Goal: Connect with others: Connect with others

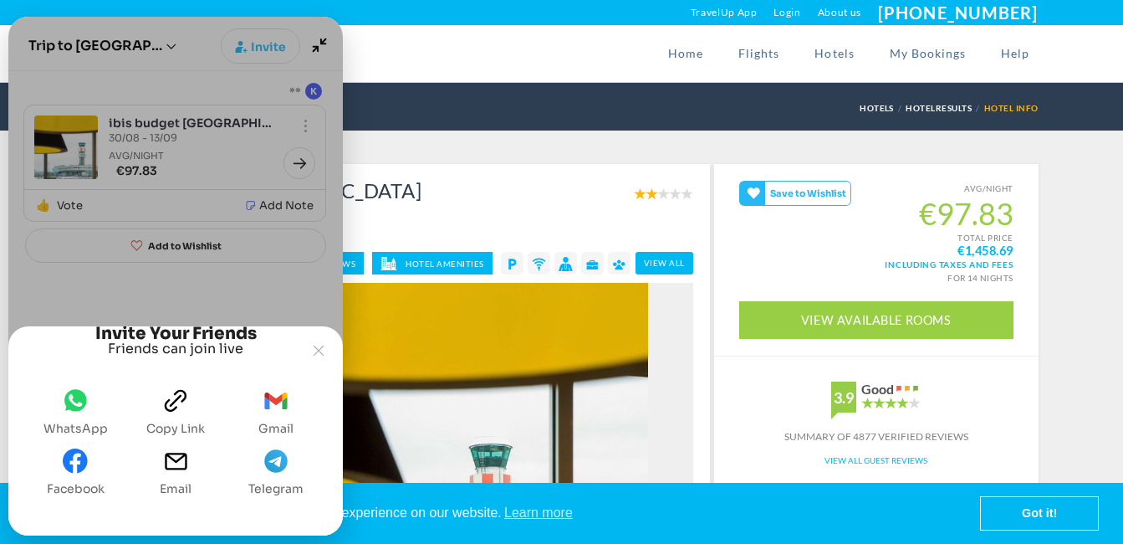
click at [78, 396] on icon "WhatsApp" at bounding box center [75, 400] width 23 height 22
click at [319, 43] on div "Joyned Window" at bounding box center [175, 247] width 334 height 460
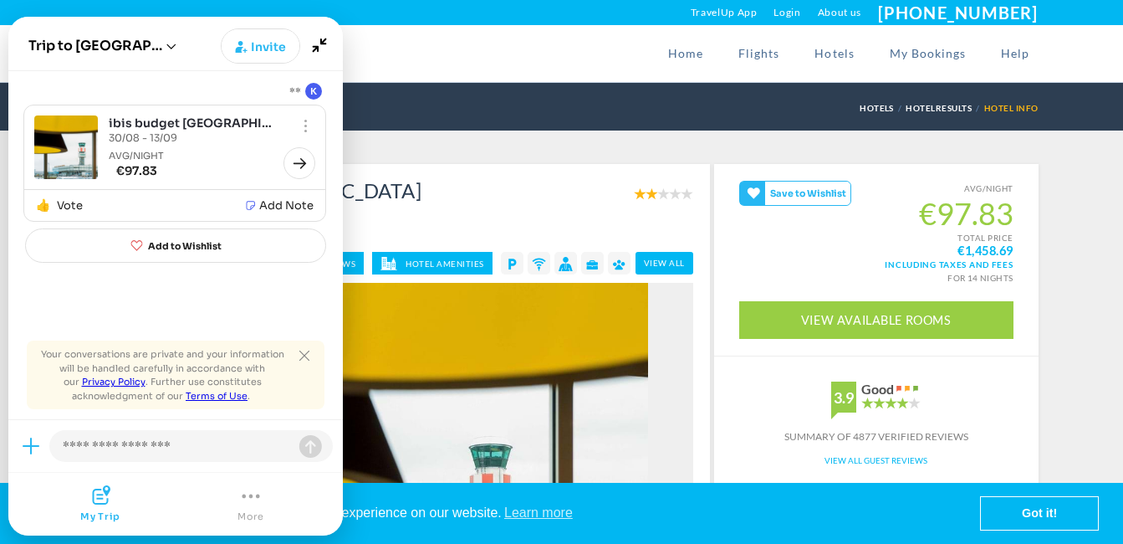
click at [407, 49] on div "Home Flights Hotels My Bookings Help" at bounding box center [562, 53] width 978 height 57
click at [322, 48] on icon "Minimize" at bounding box center [320, 45] width 32 height 32
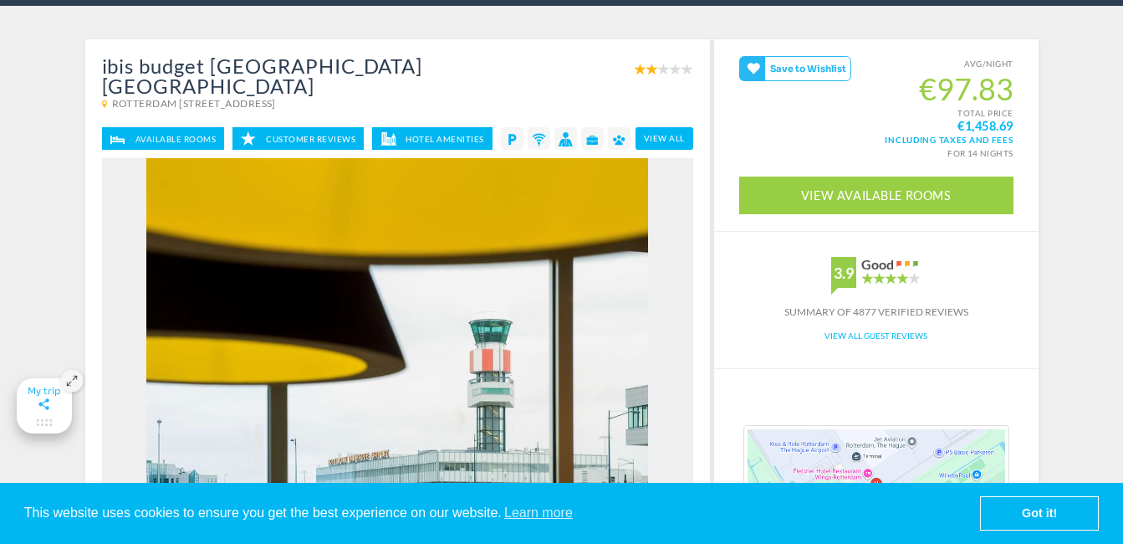
scroll to position [134, 0]
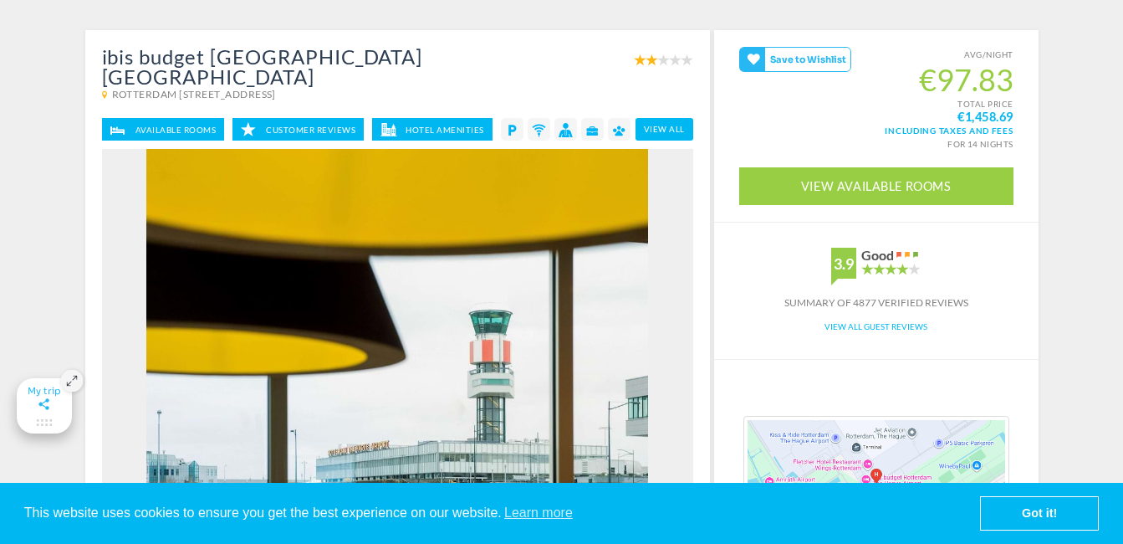
click at [43, 401] on icon "Maximize" at bounding box center [43, 403] width 10 height 11
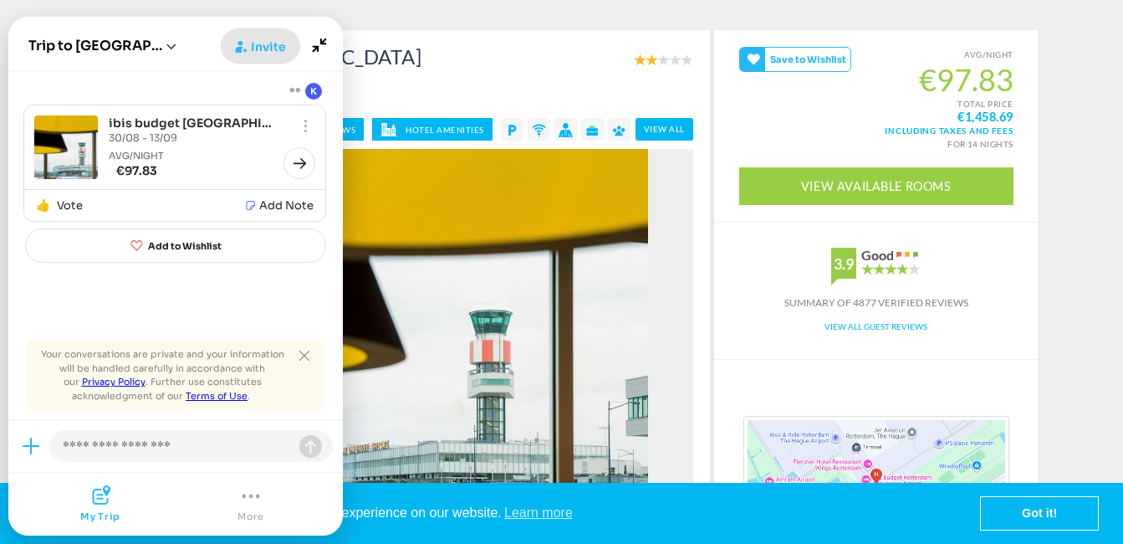
click at [270, 44] on span "Invite" at bounding box center [268, 46] width 35 height 17
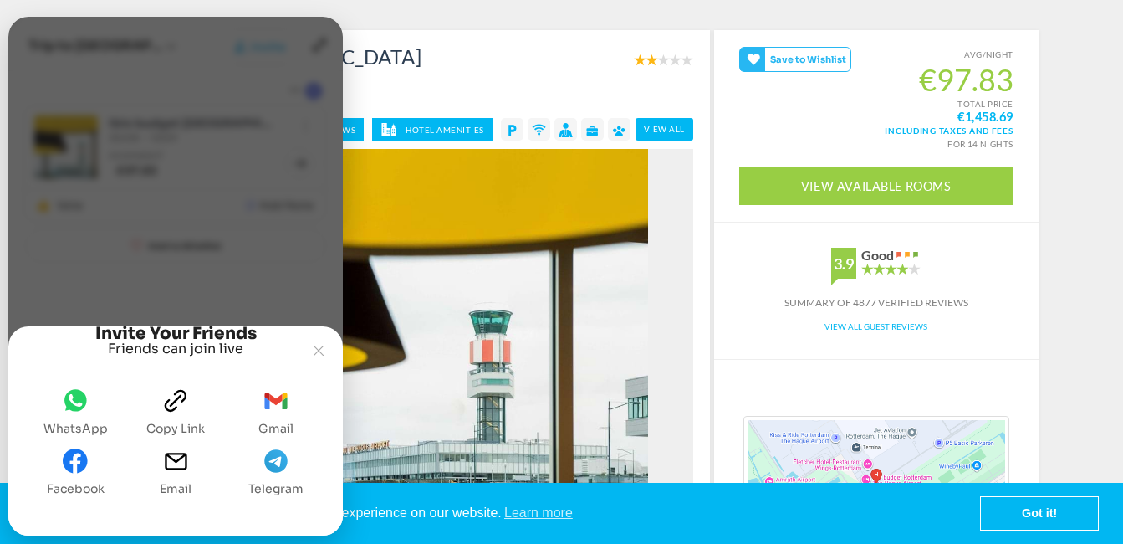
click at [179, 458] on icon "Email" at bounding box center [176, 460] width 22 height 17
click at [317, 345] on icon "Joyned Window" at bounding box center [319, 350] width 10 height 10
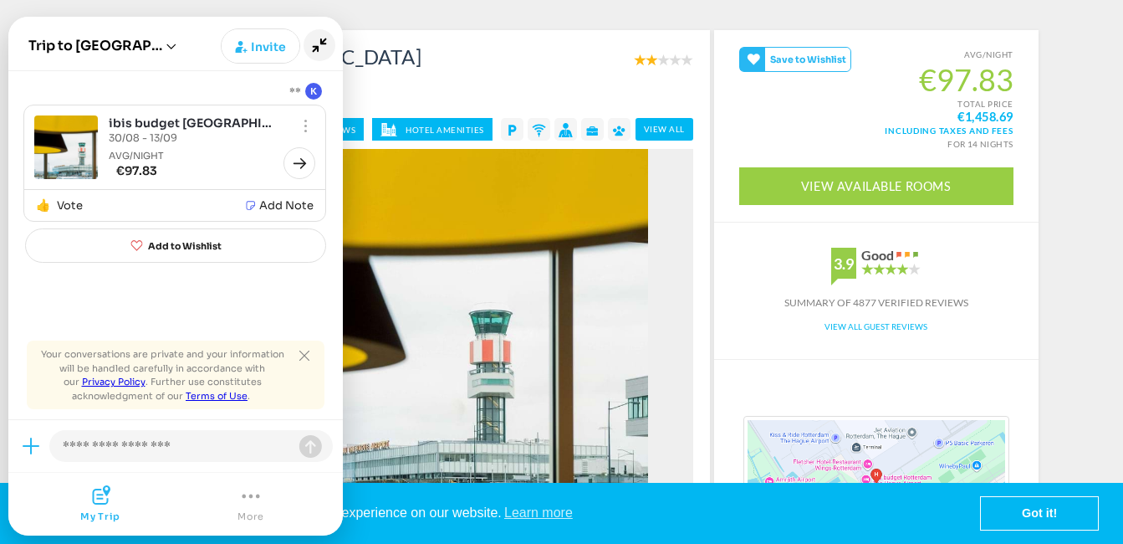
click at [317, 46] on icon "Minimize" at bounding box center [320, 45] width 14 height 14
